Goal: Obtain resource: Download file/media

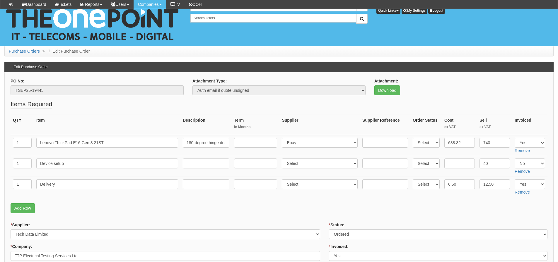
scroll to position [59, 0]
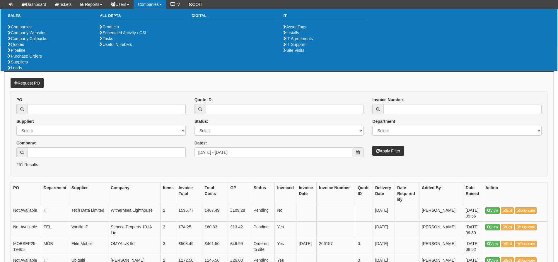
scroll to position [59, 0]
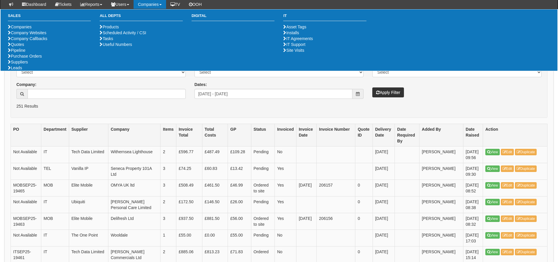
click at [175, 136] on th "Items" at bounding box center [168, 135] width 16 height 23
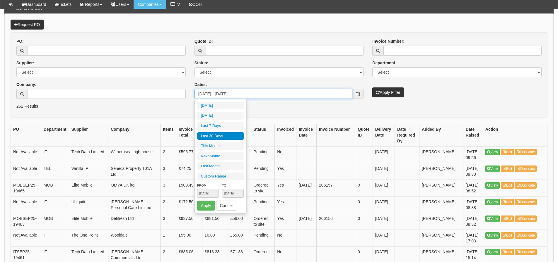
click at [257, 91] on input "2025-08-06 - 2025-09-04" at bounding box center [273, 94] width 158 height 10
type input "2025-09-03"
type input "2025-08-06"
type input "2025-09-04"
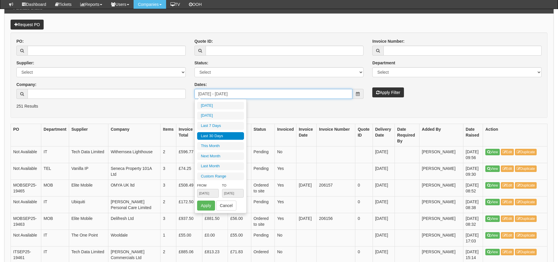
type input "2025-08-06"
click at [225, 134] on li "Last 30 Days" at bounding box center [220, 136] width 47 height 8
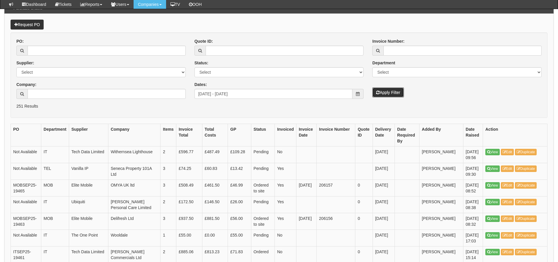
click at [388, 92] on button "Apply Filter" at bounding box center [388, 93] width 32 height 10
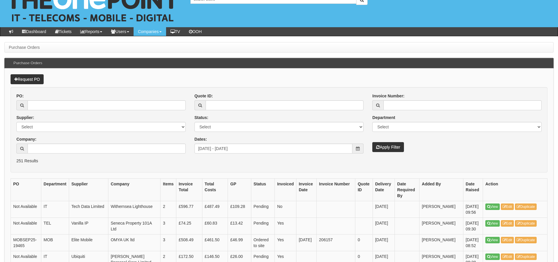
scroll to position [29, 0]
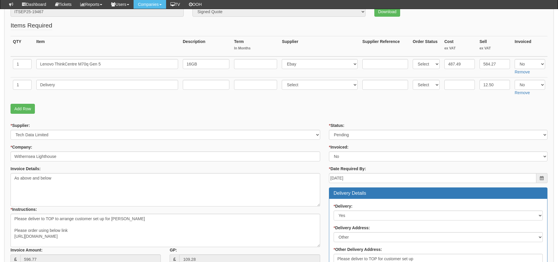
scroll to position [88, 0]
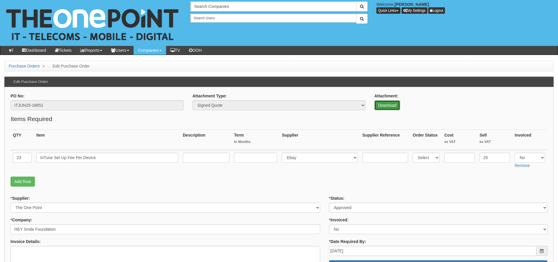
click at [390, 109] on link "Download" at bounding box center [387, 105] width 26 height 10
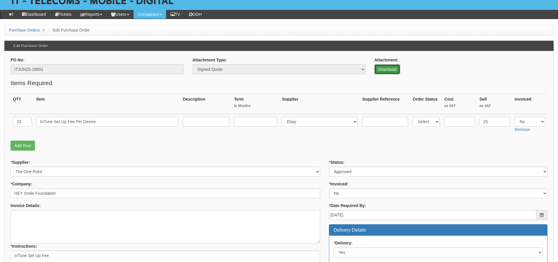
scroll to position [25, 0]
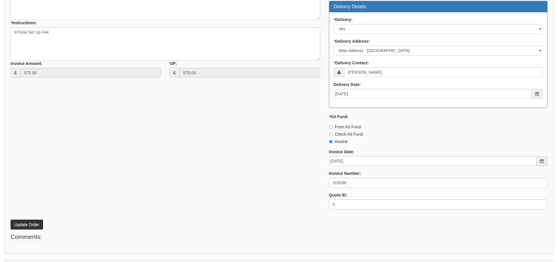
scroll to position [259, 0]
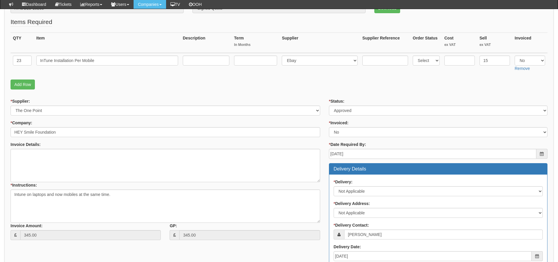
scroll to position [88, 0]
